Goal: Book appointment/travel/reservation

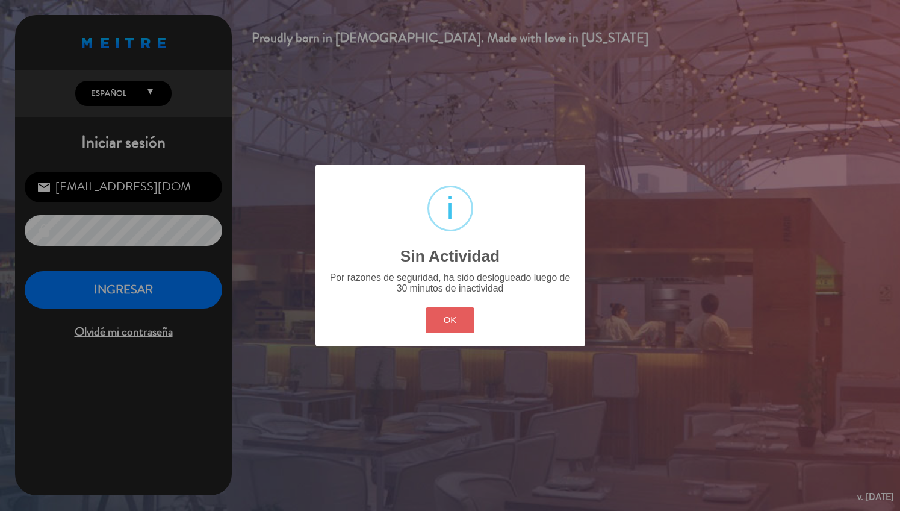
click at [461, 312] on button "OK" at bounding box center [450, 320] width 49 height 26
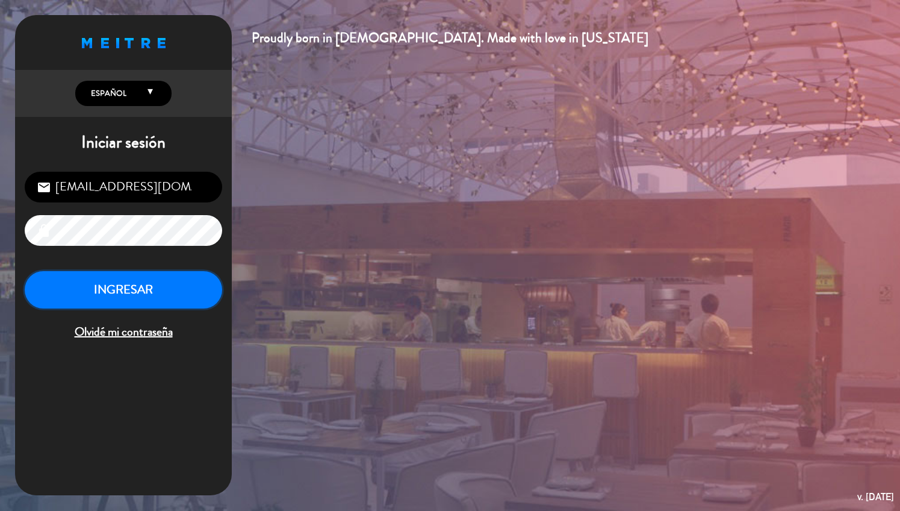
click at [169, 302] on button "INGRESAR" at bounding box center [124, 290] width 198 height 38
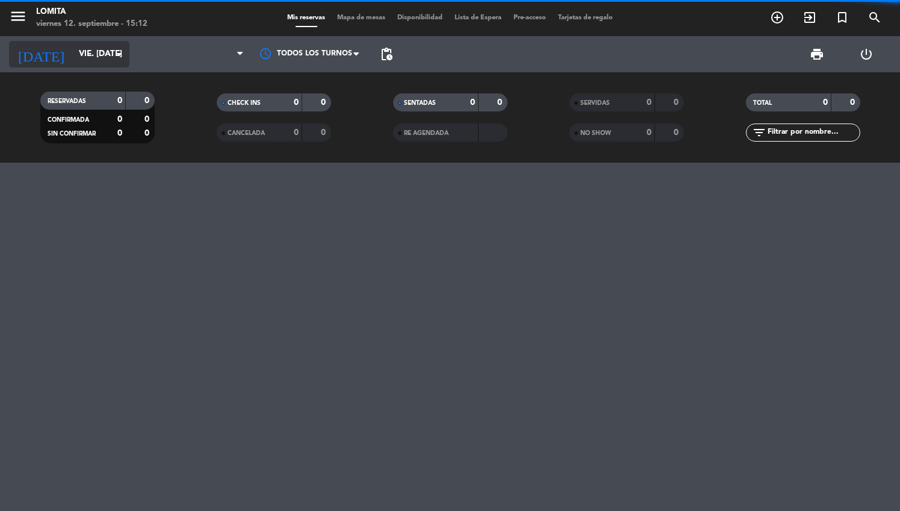
click at [105, 57] on input "vie. [DATE]" at bounding box center [130, 54] width 114 height 22
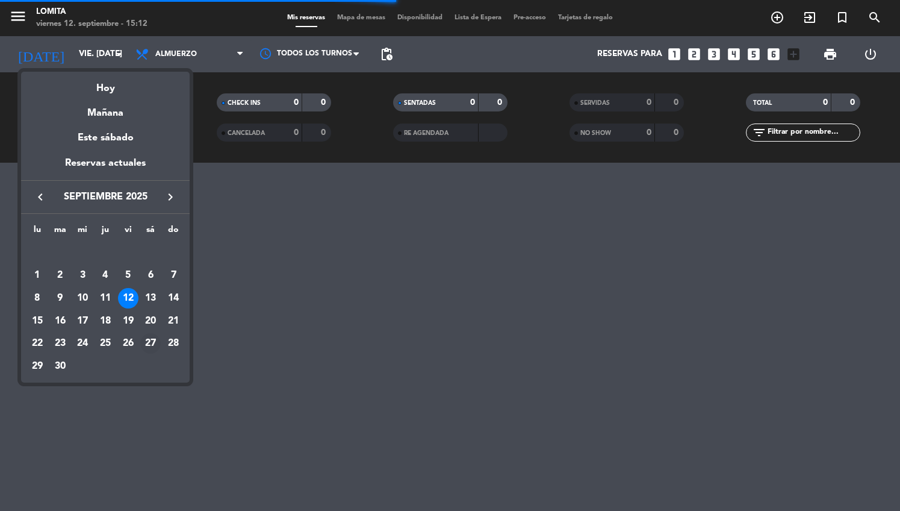
click at [154, 341] on div "27" at bounding box center [150, 343] width 20 height 20
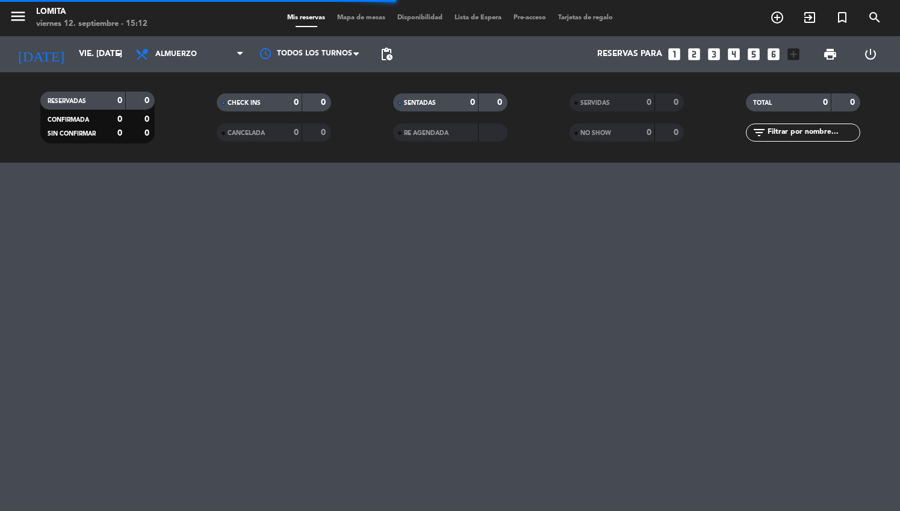
type input "sáb. [DATE]"
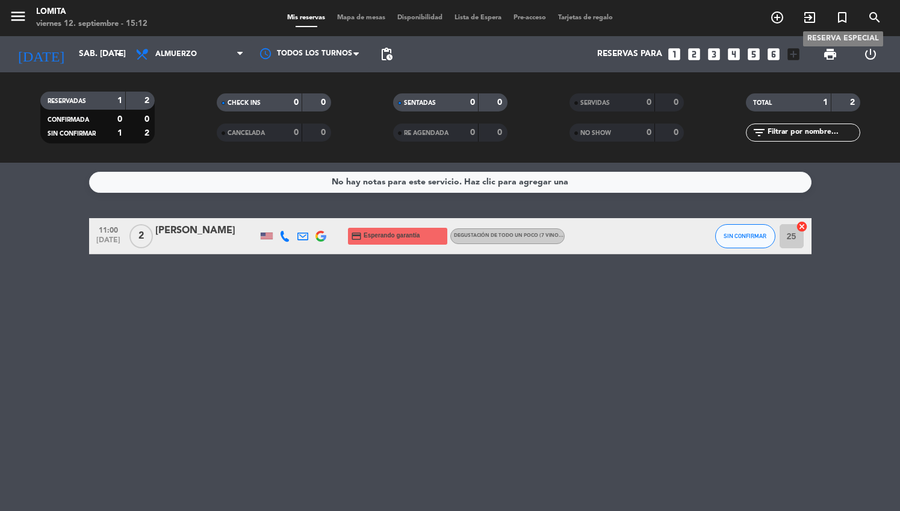
click at [844, 25] on span "turned_in_not" at bounding box center [842, 17] width 33 height 20
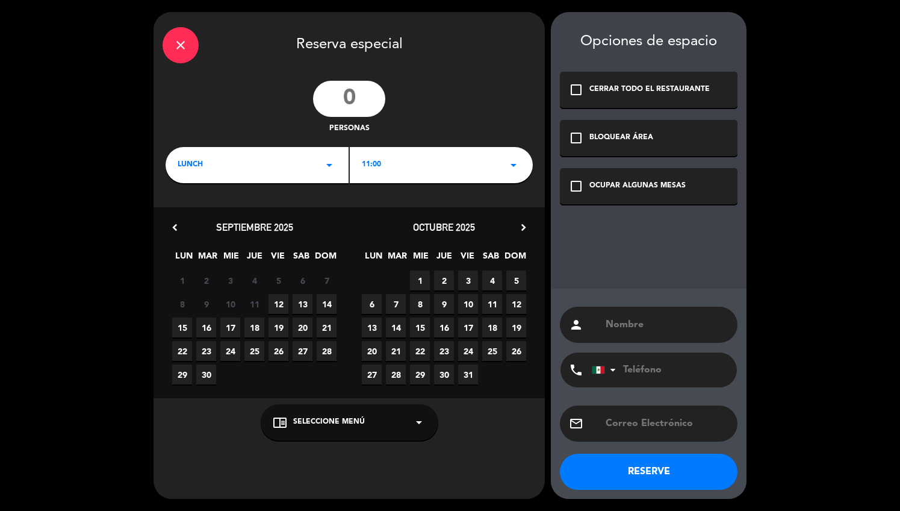
click at [373, 94] on input "number" at bounding box center [349, 99] width 72 height 36
type input "6"
click at [301, 350] on span "27" at bounding box center [303, 351] width 20 height 20
click at [321, 416] on span "Seleccione Menú" at bounding box center [329, 422] width 72 height 12
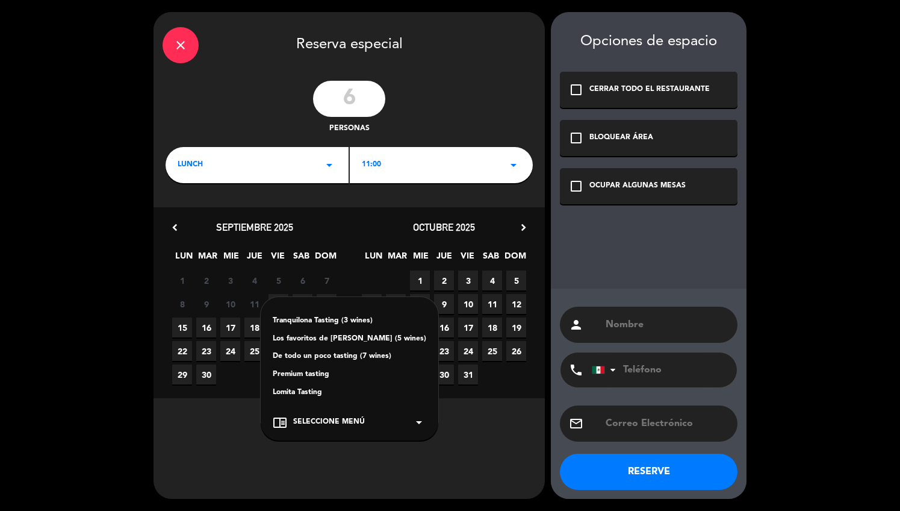
click at [335, 395] on div "Lomita Tasting" at bounding box center [350, 393] width 154 height 12
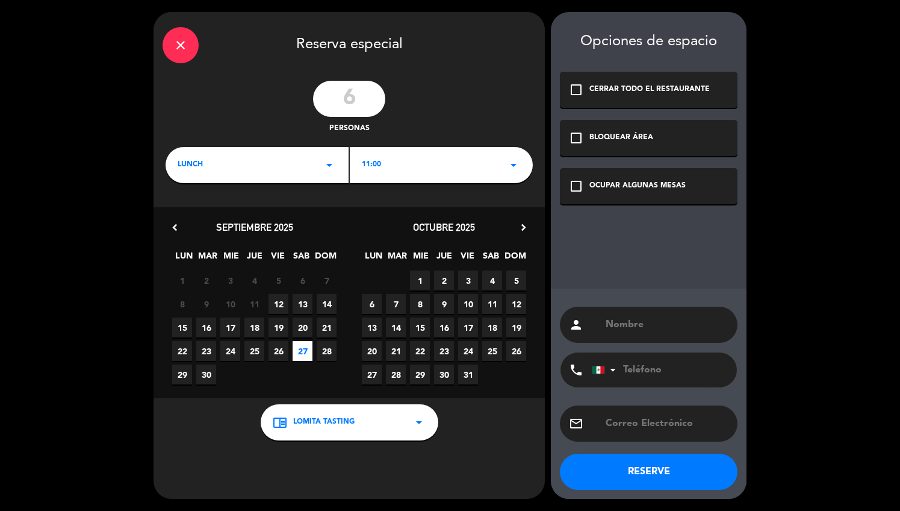
click at [643, 333] on div "person" at bounding box center [649, 325] width 178 height 36
click at [643, 328] on input "text" at bounding box center [667, 324] width 124 height 17
paste input "[PERSON_NAME] ([PERSON_NAME]"
type input "[PERSON_NAME] ([PERSON_NAME]"
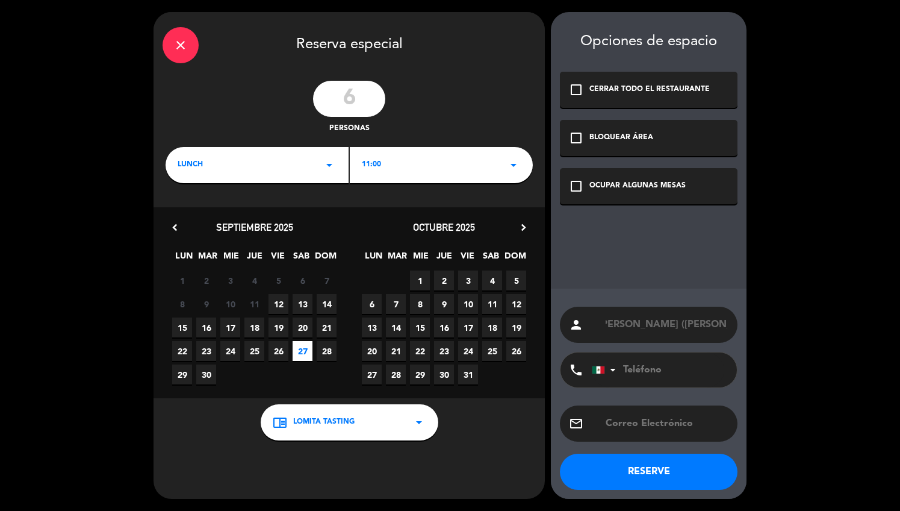
scroll to position [0, 0]
click at [638, 364] on input "tel" at bounding box center [658, 369] width 132 height 35
paste input "52 1 312 123 6265"
type input "52 1 312 123 6265"
click at [381, 164] on div "11:00 arrow_drop_down" at bounding box center [441, 165] width 183 height 36
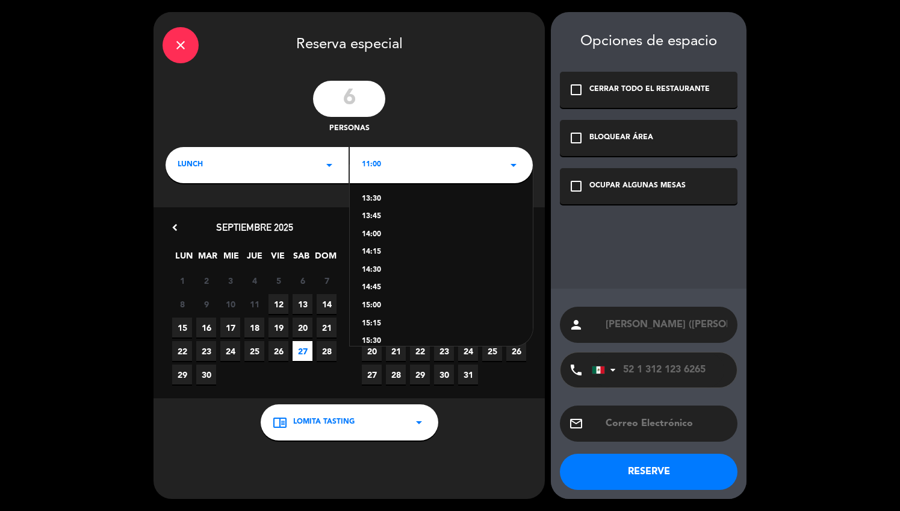
scroll to position [200, 0]
click at [376, 285] on div "15:00" at bounding box center [441, 283] width 159 height 12
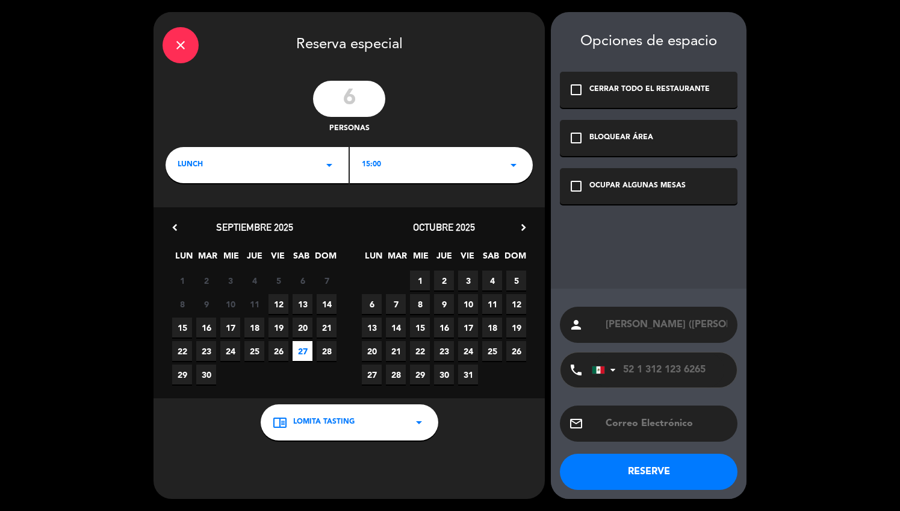
click at [573, 188] on icon "check_box_outline_blank" at bounding box center [576, 186] width 14 height 14
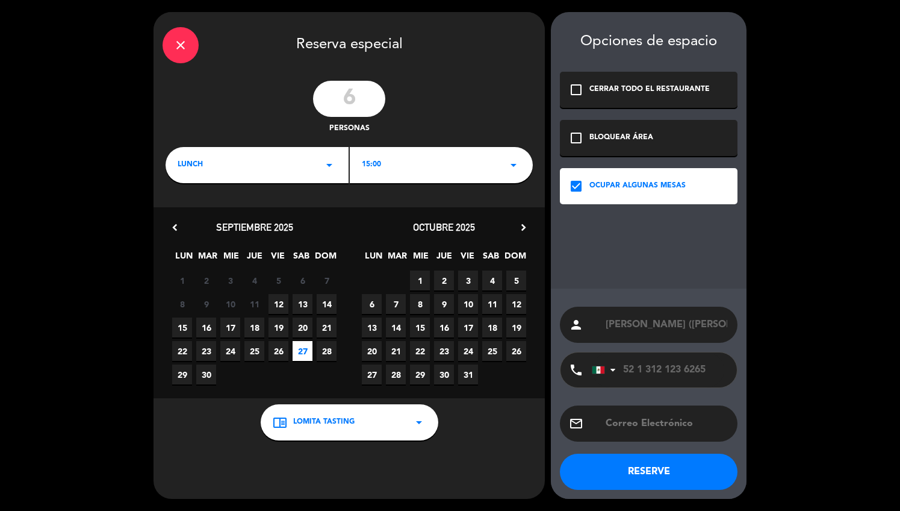
click at [641, 469] on button "RESERVE" at bounding box center [649, 471] width 178 height 36
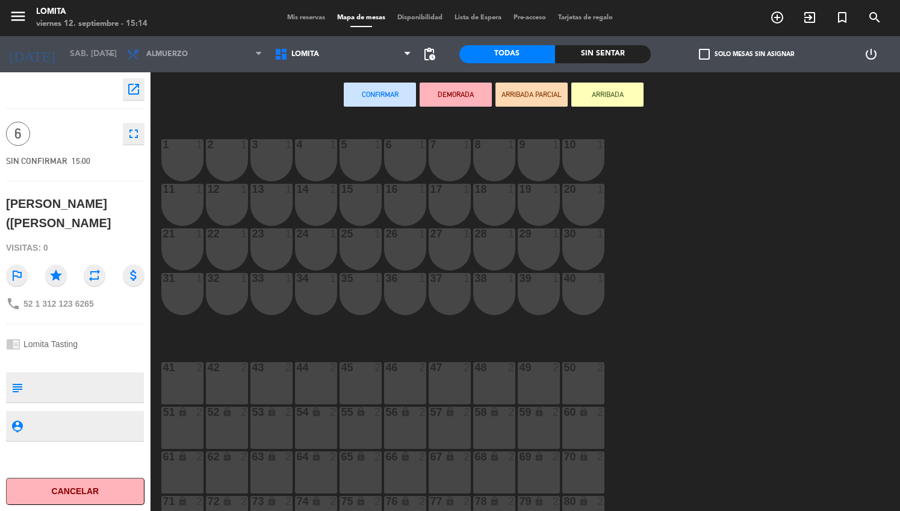
click at [299, 18] on span "Mis reservas" at bounding box center [306, 17] width 50 height 7
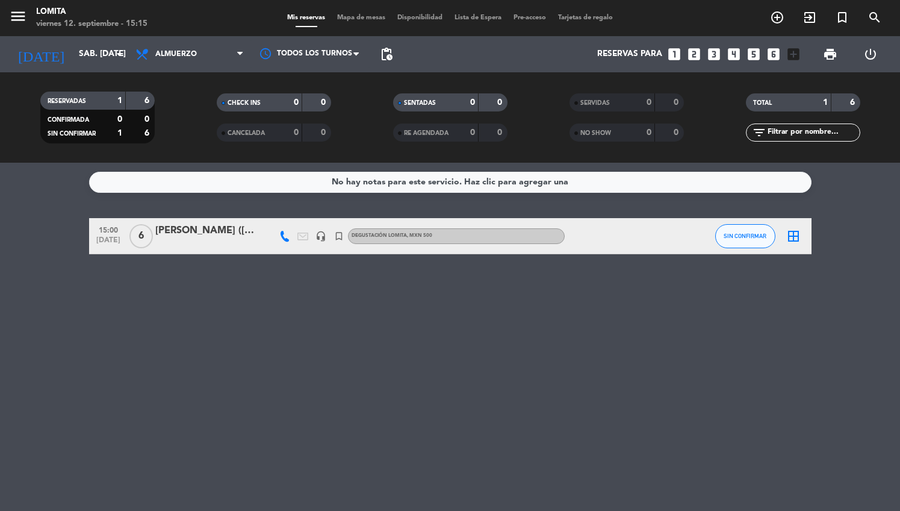
click at [222, 233] on div "[PERSON_NAME] ([PERSON_NAME]" at bounding box center [206, 231] width 102 height 16
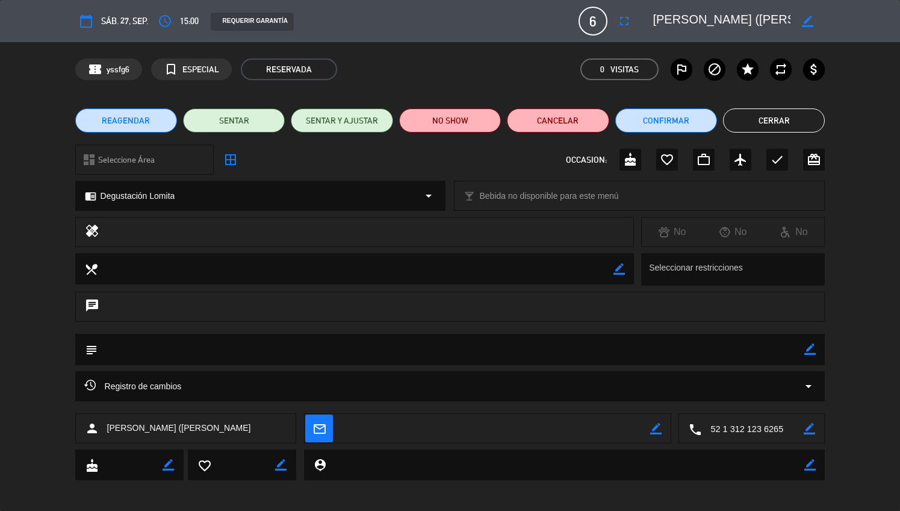
click at [768, 123] on button "Cerrar" at bounding box center [774, 120] width 102 height 24
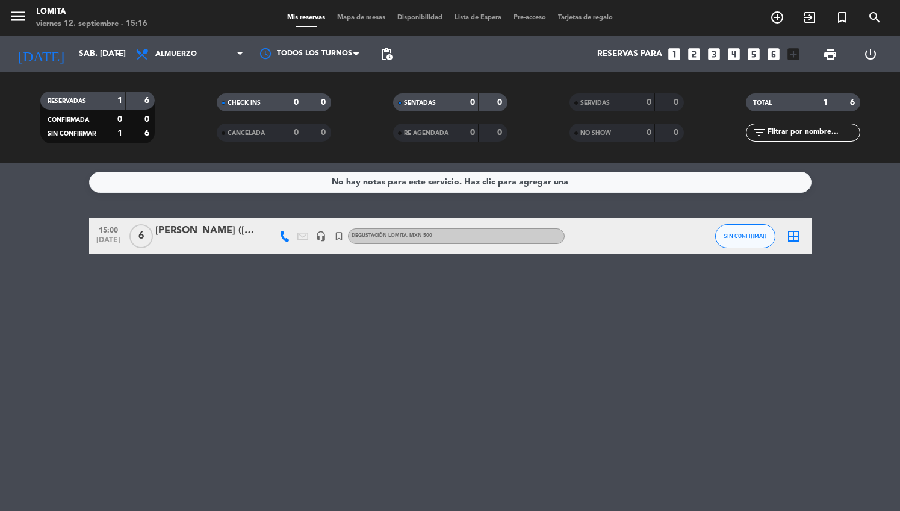
click at [228, 230] on div "[PERSON_NAME] ([PERSON_NAME]" at bounding box center [206, 231] width 102 height 16
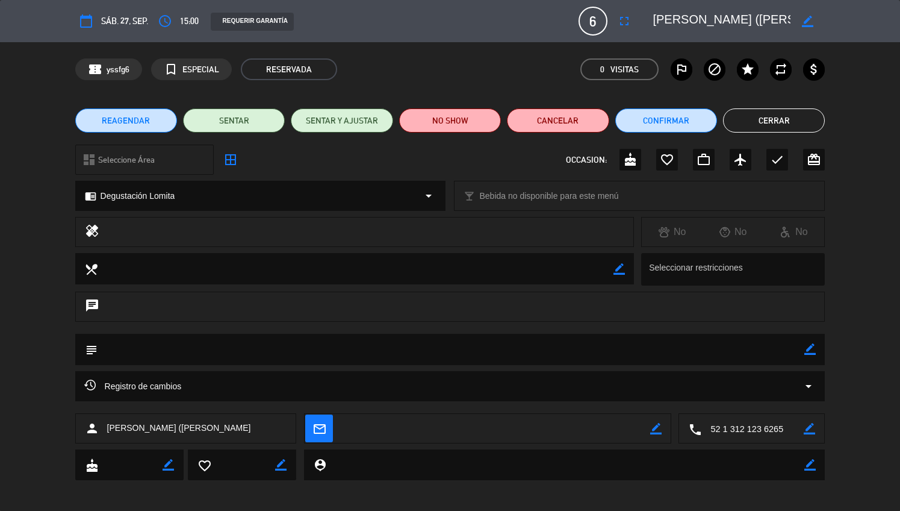
click at [428, 427] on textarea at bounding box center [495, 429] width 309 height 30
click at [662, 425] on div "mail_outline border_color" at bounding box center [488, 429] width 366 height 30
click at [656, 426] on icon "border_color" at bounding box center [655, 428] width 11 height 11
click at [589, 425] on textarea at bounding box center [495, 429] width 309 height 30
paste textarea "[EMAIL_ADDRESS][DOMAIN_NAME]"
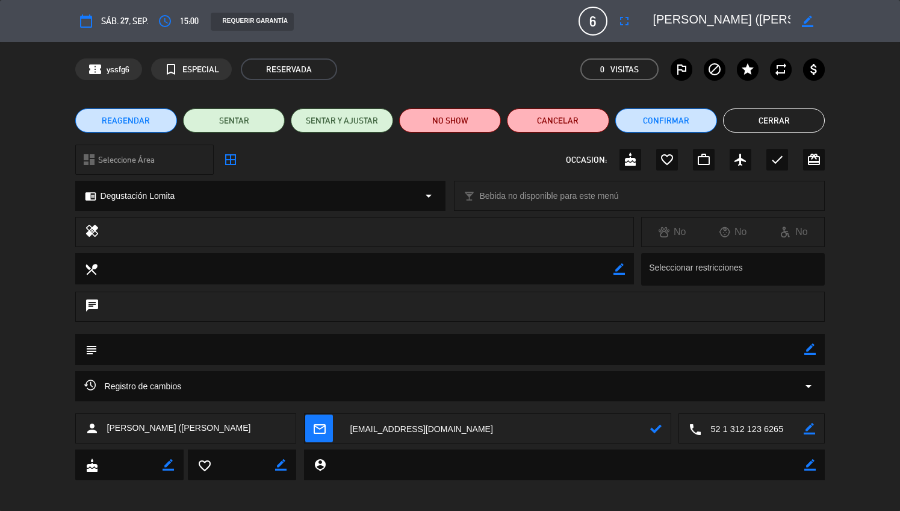
type textarea "[EMAIL_ADDRESS][DOMAIN_NAME]"
click at [658, 426] on icon at bounding box center [655, 428] width 11 height 11
click at [322, 425] on icon "mail_outline" at bounding box center [319, 428] width 13 height 13
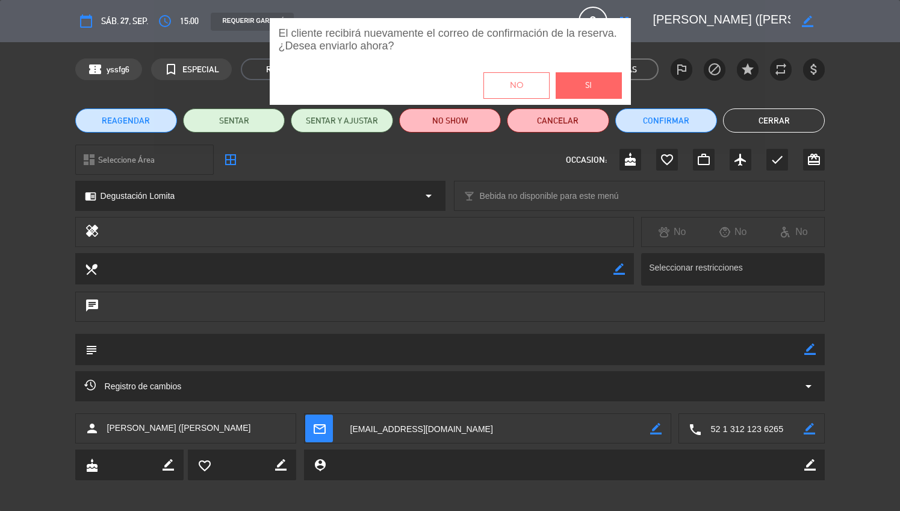
click at [587, 86] on span "Si" at bounding box center [588, 86] width 7 height 14
